Goal: Information Seeking & Learning: Learn about a topic

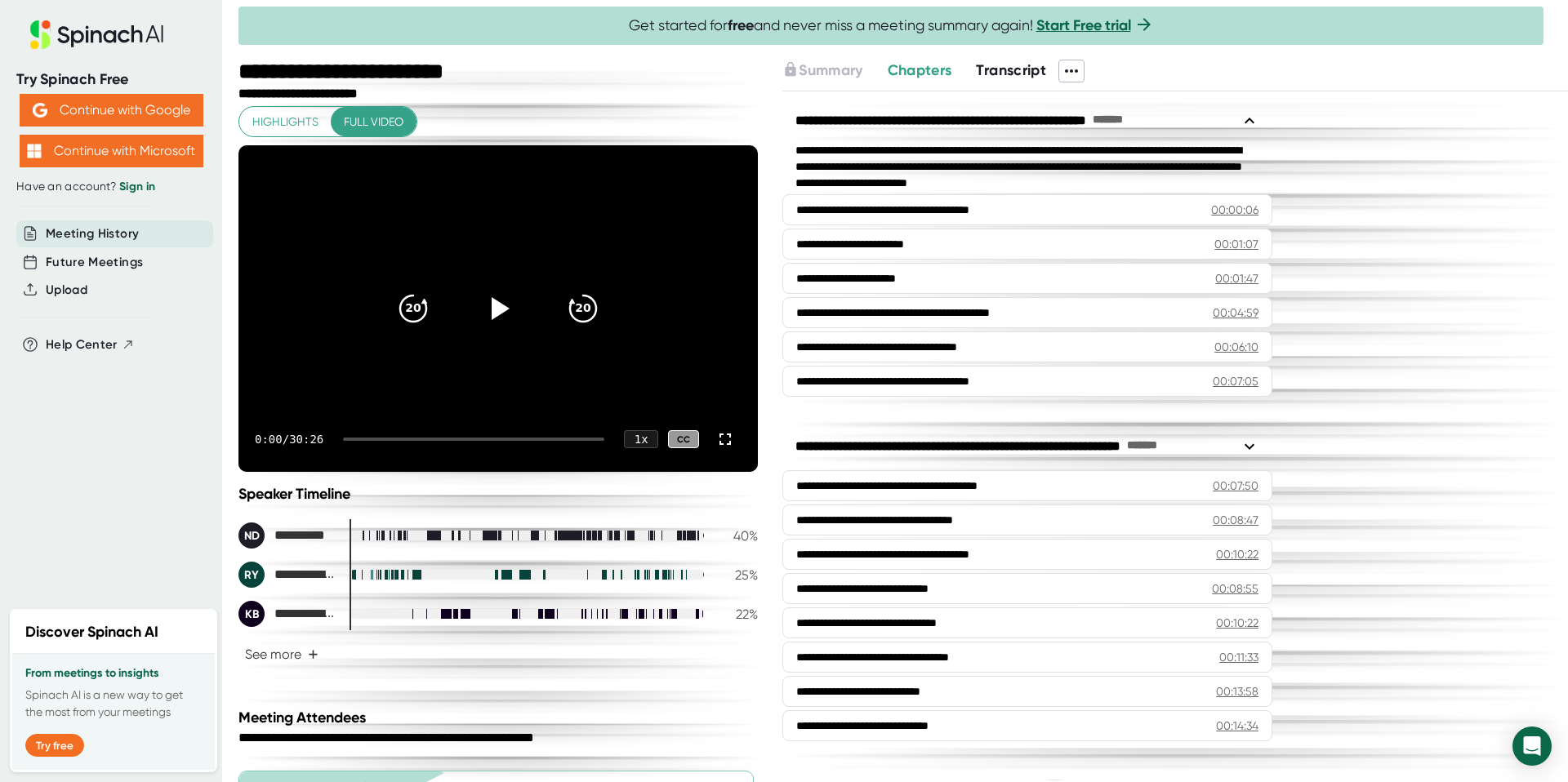
click at [1013, 69] on span "Transcript" at bounding box center [1011, 70] width 70 height 18
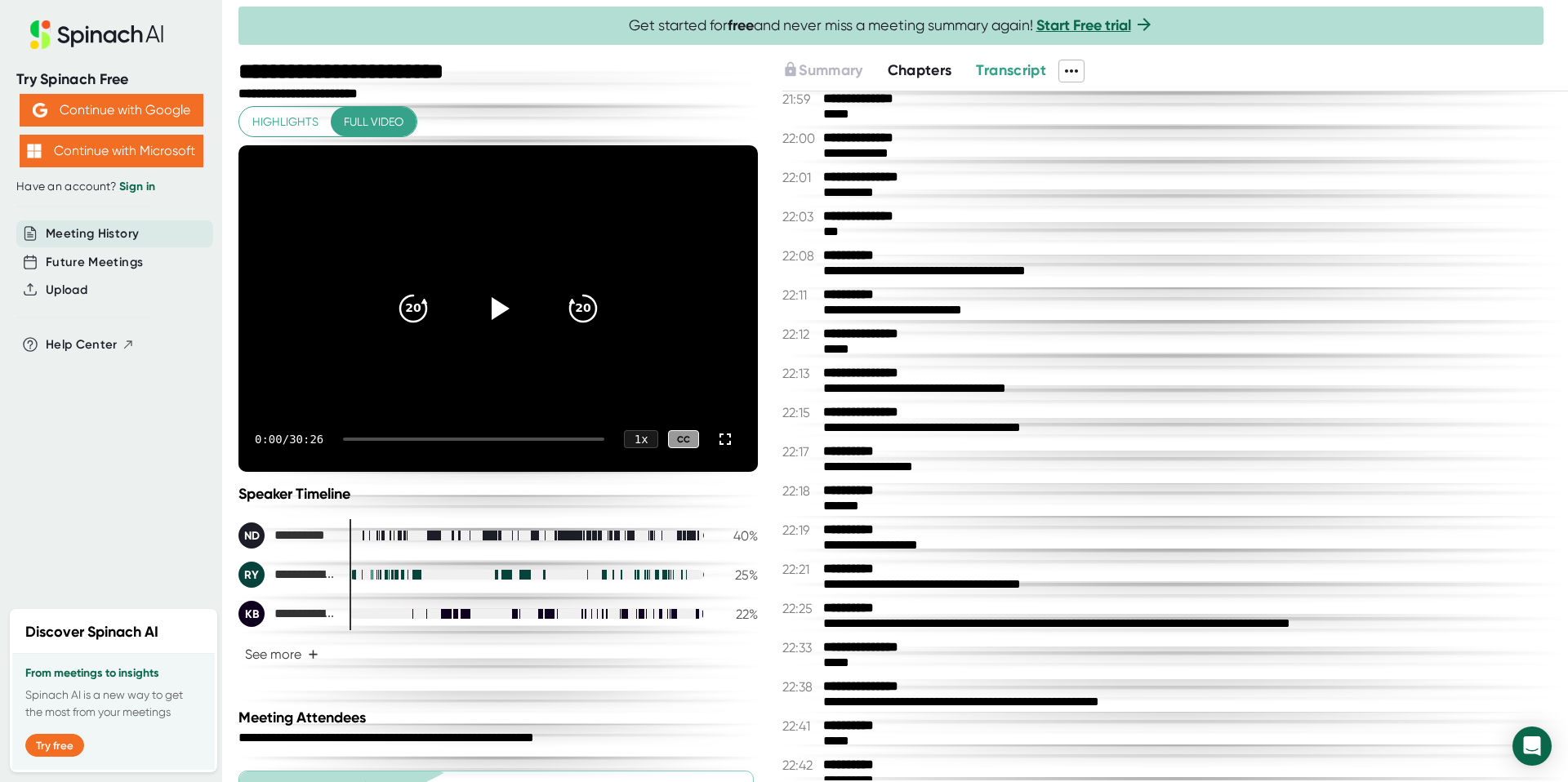
scroll to position [14367, 0]
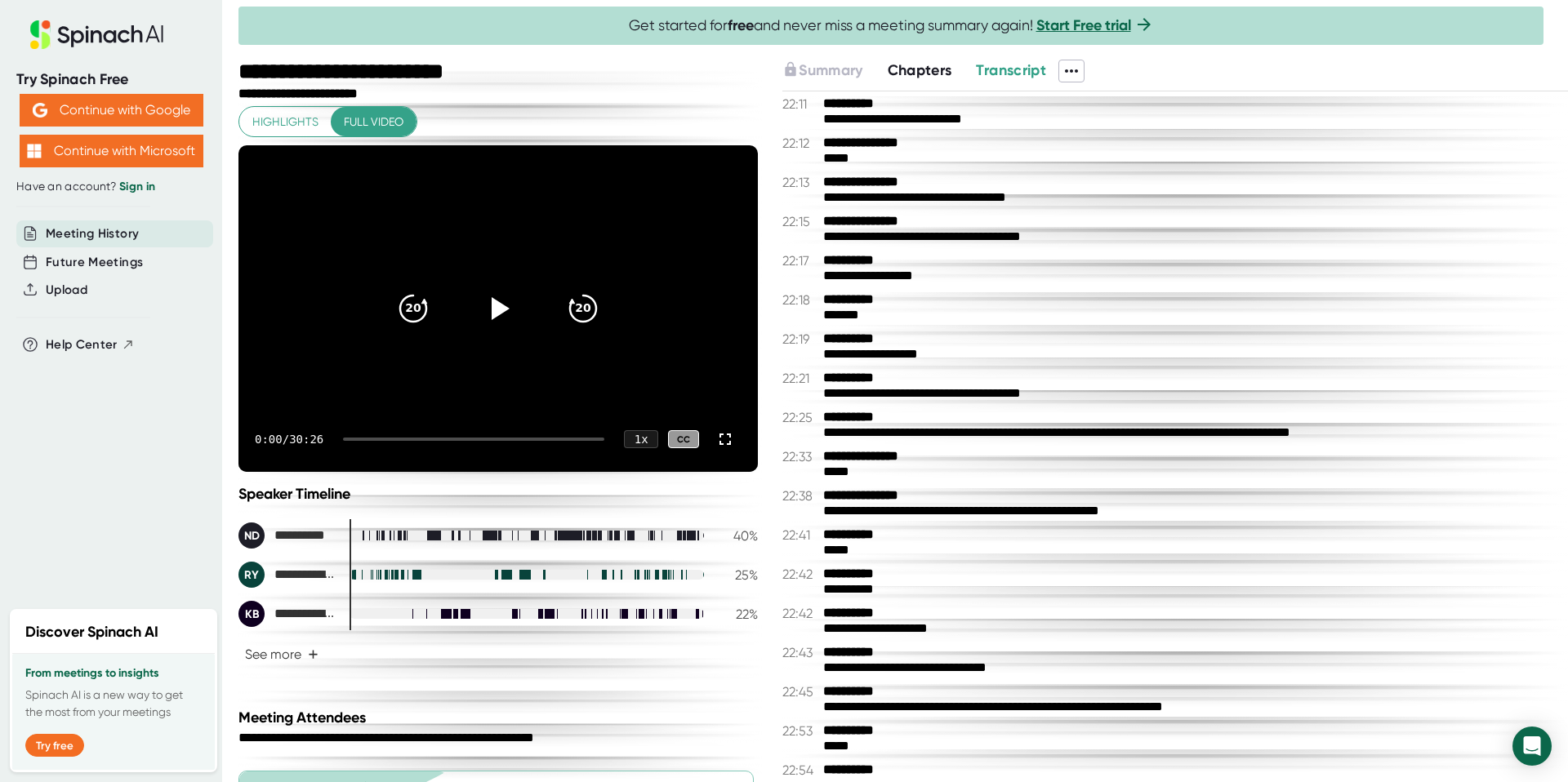
click at [514, 440] on div at bounding box center [473, 438] width 261 height 3
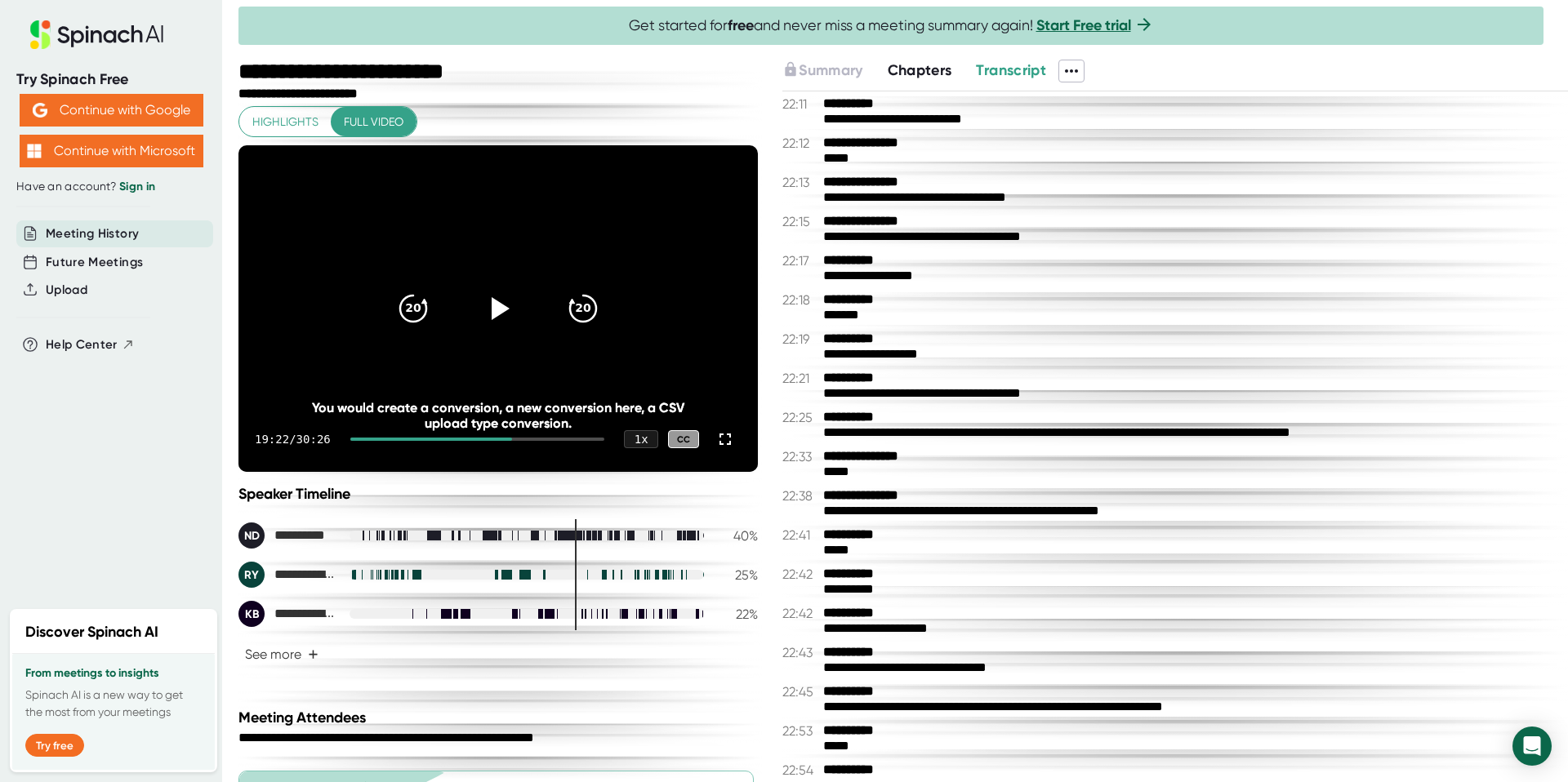
click at [525, 439] on div at bounding box center [478, 438] width 254 height 3
click at [538, 438] on div at bounding box center [478, 438] width 254 height 3
click at [499, 295] on icon at bounding box center [497, 308] width 40 height 40
click at [482, 303] on icon at bounding box center [497, 308] width 40 height 40
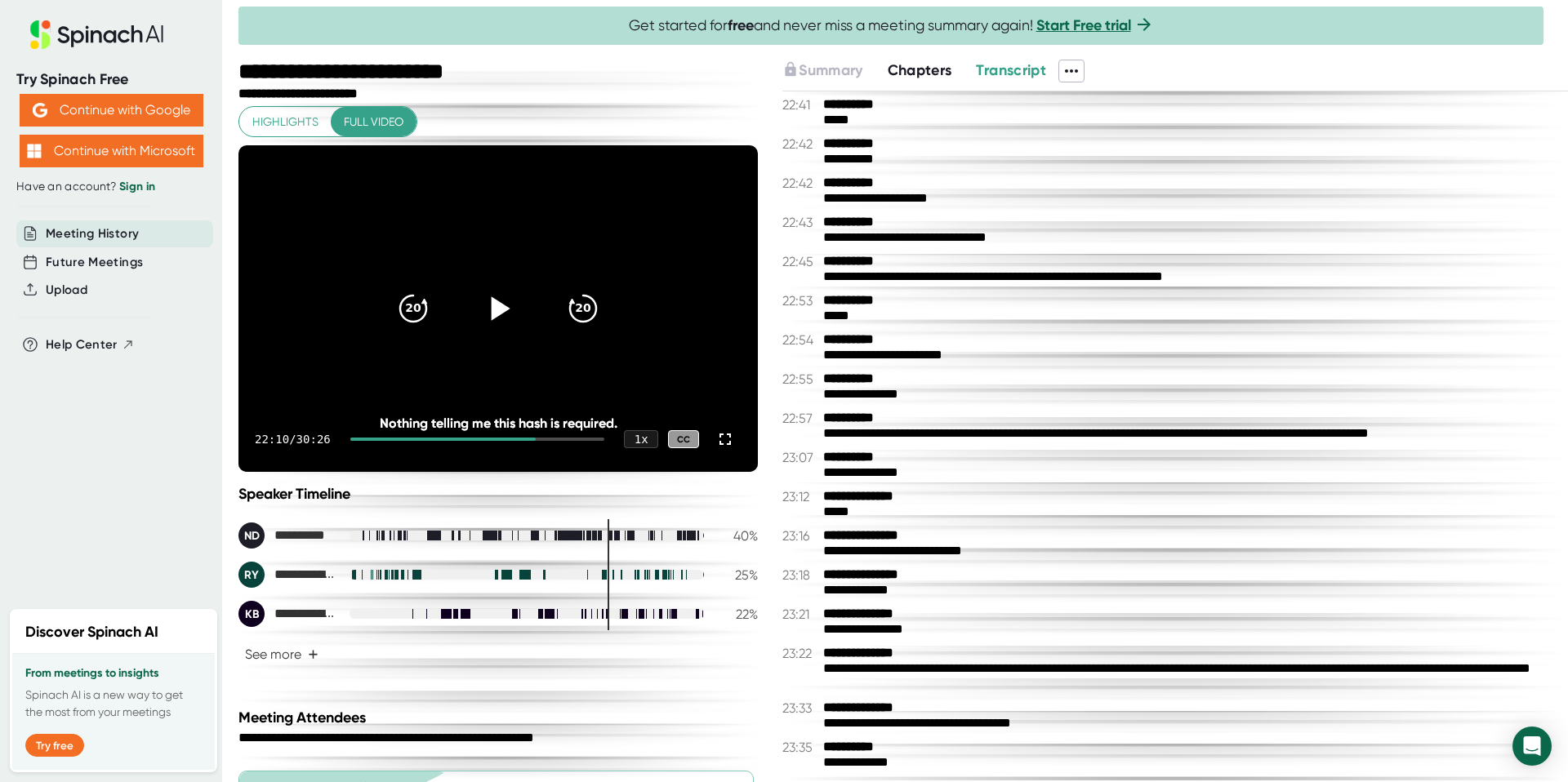
scroll to position [14791, 0]
